Goal: Task Accomplishment & Management: Manage account settings

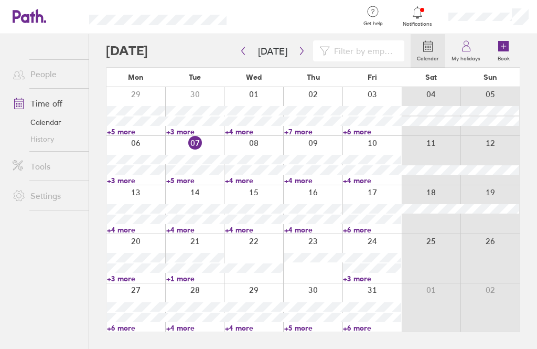
scroll to position [34, 0]
click at [300, 47] on icon "button" at bounding box center [302, 51] width 8 height 8
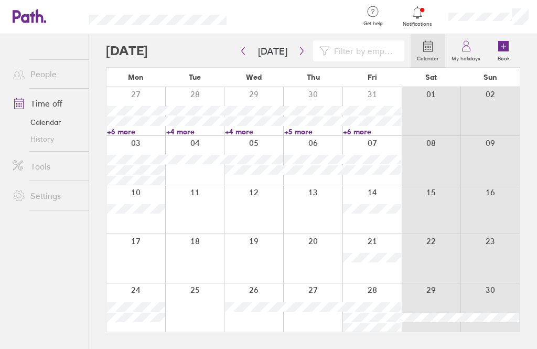
click at [509, 41] on icon at bounding box center [504, 46] width 10 height 10
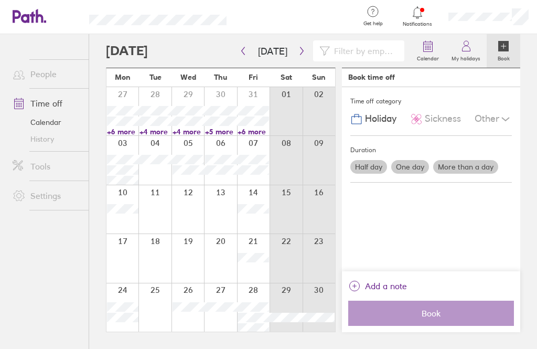
click at [473, 160] on label "More than a day" at bounding box center [465, 167] width 65 height 14
click at [0, 0] on input "More than a day" at bounding box center [0, 0] width 0 height 0
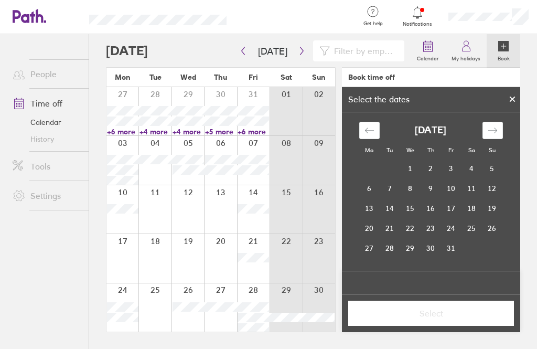
click at [496, 122] on div "Move forward to switch to the next month." at bounding box center [493, 130] width 20 height 17
click at [374, 218] on td "17" at bounding box center [369, 228] width 20 height 20
click at [455, 198] on td "14" at bounding box center [451, 208] width 20 height 20
click at [372, 218] on td "17" at bounding box center [369, 228] width 20 height 20
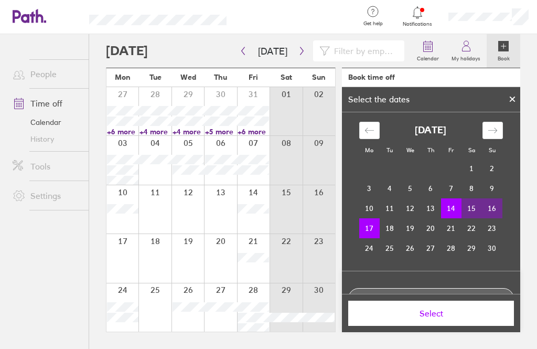
click at [442, 309] on span "Select" at bounding box center [431, 313] width 151 height 9
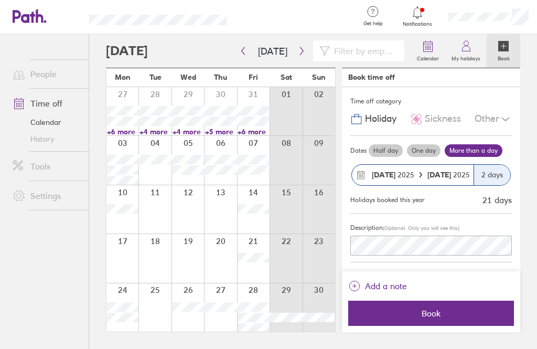
click at [439, 311] on span "Book" at bounding box center [431, 313] width 151 height 9
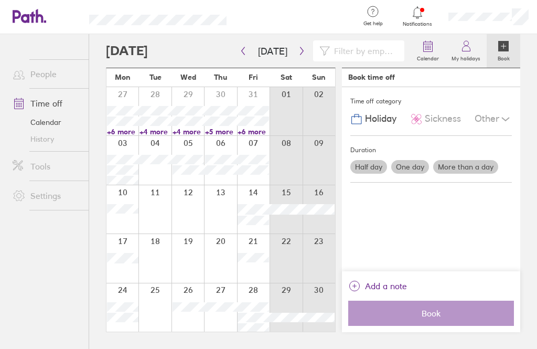
click at [472, 40] on icon at bounding box center [466, 46] width 13 height 13
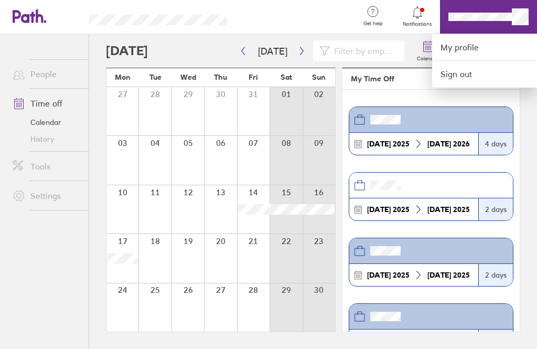
click at [472, 46] on link "My profile" at bounding box center [484, 47] width 105 height 27
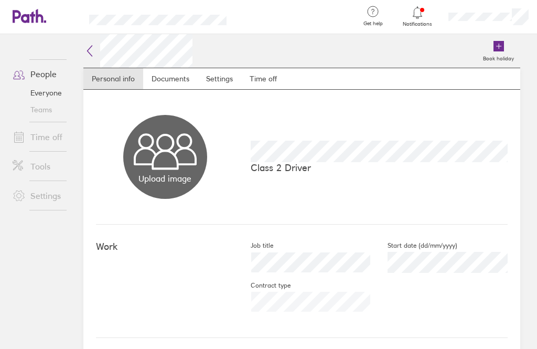
click at [268, 73] on link "Time off" at bounding box center [263, 78] width 44 height 21
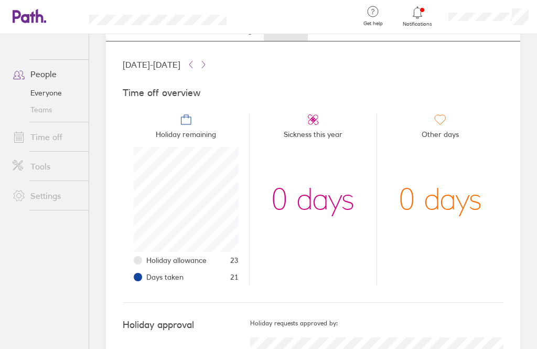
scroll to position [48, 0]
